Goal: Communication & Community: Answer question/provide support

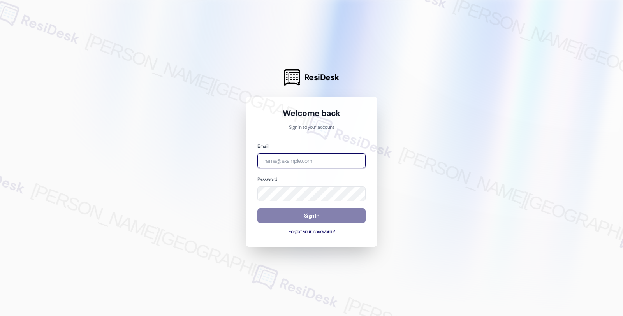
click at [333, 162] on input "email" at bounding box center [312, 161] width 108 height 15
type input "[EMAIL_ADDRESS][PERSON_NAME][DOMAIN_NAME]"
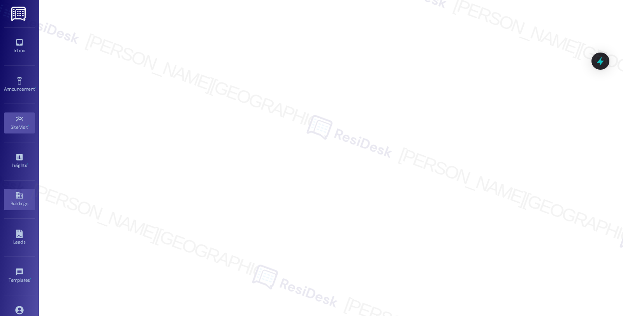
click at [22, 198] on icon at bounding box center [19, 195] width 9 height 9
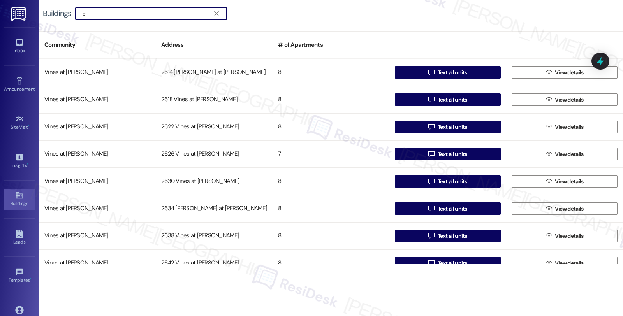
type input "e"
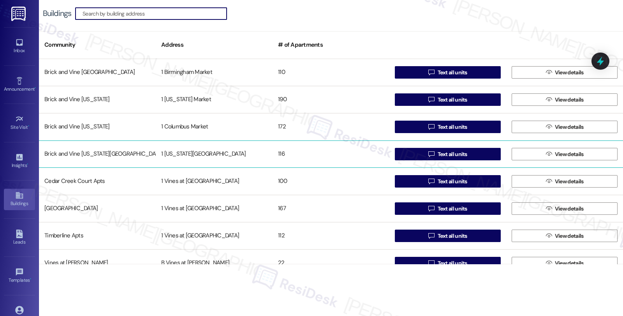
click at [99, 155] on div "Brick and Vine [US_STATE][GEOGRAPHIC_DATA]" at bounding box center [97, 155] width 117 height 16
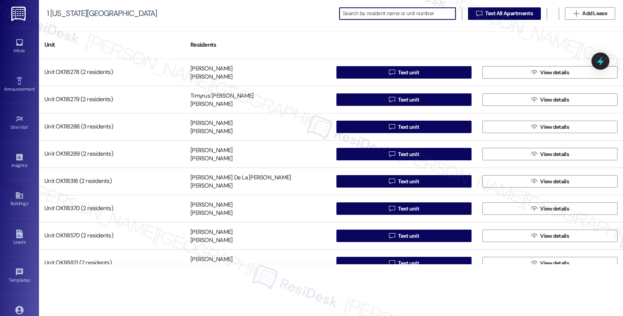
click at [421, 13] on input at bounding box center [399, 13] width 113 height 11
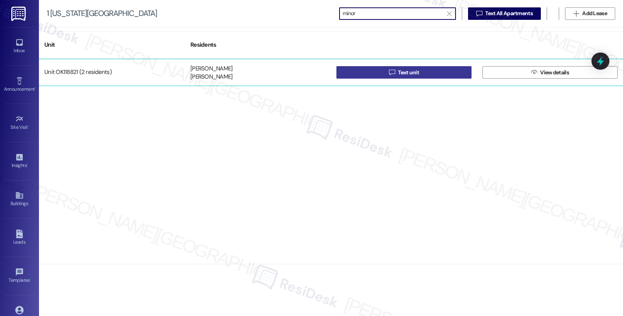
type input "minor"
click at [355, 69] on button " Text unit" at bounding box center [404, 72] width 135 height 12
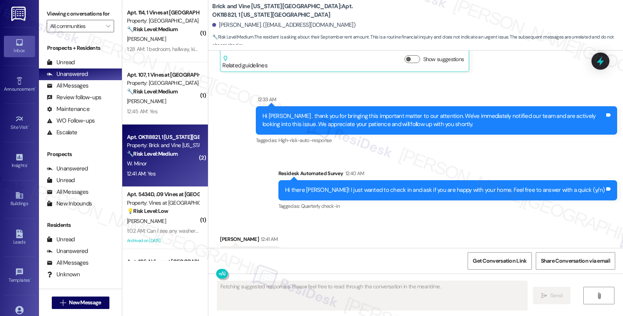
scroll to position [2468, 0]
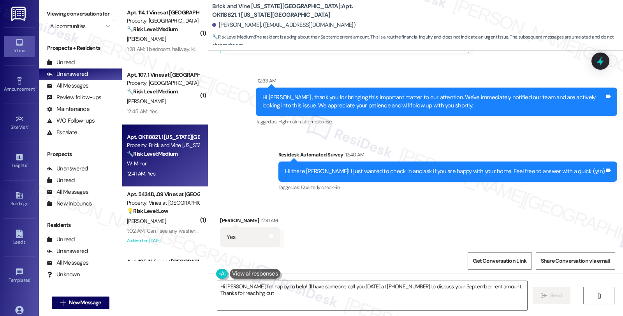
type textarea "Hi [PERSON_NAME], I'm happy to help! I'll have someone call you [DATE] at [PHON…"
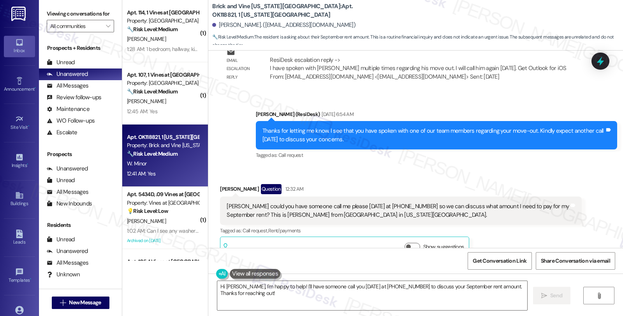
scroll to position [2251, 0]
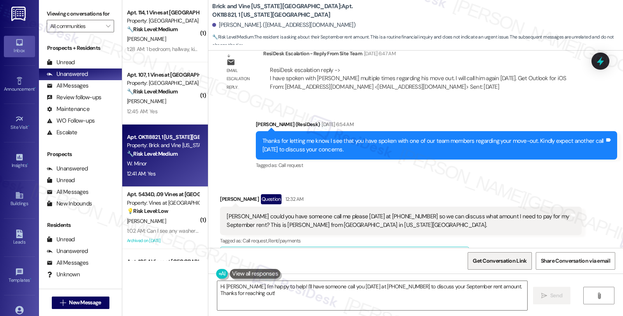
click at [505, 261] on span "Get Conversation Link" at bounding box center [500, 261] width 54 height 8
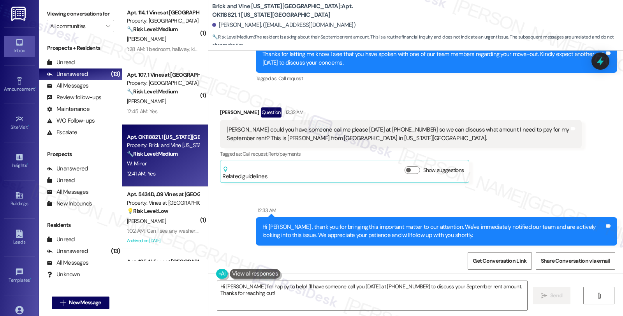
scroll to position [2468, 0]
